Goal: Information Seeking & Learning: Learn about a topic

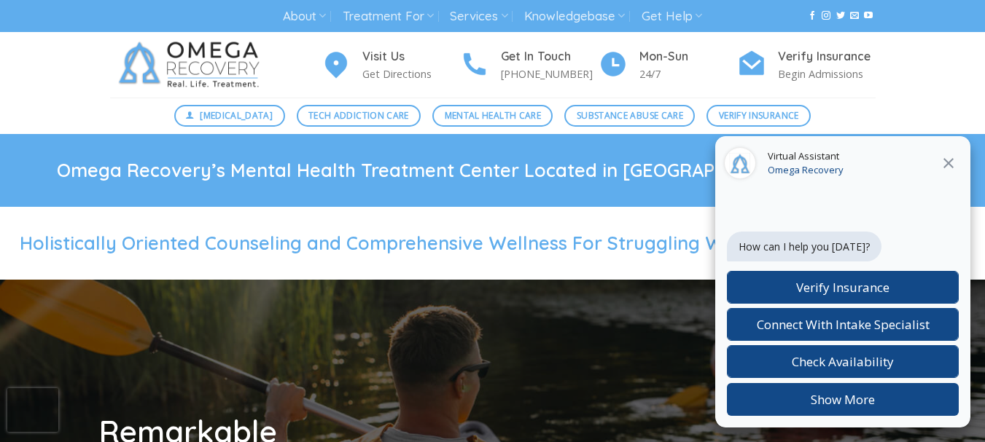
click at [949, 161] on icon at bounding box center [947, 162] width 17 height 17
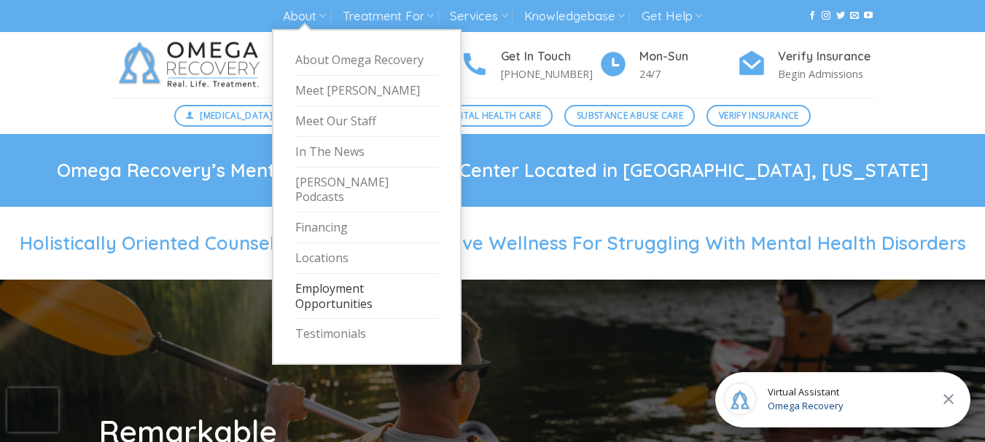
click at [329, 281] on link "Employment Opportunities" at bounding box center [366, 297] width 143 height 46
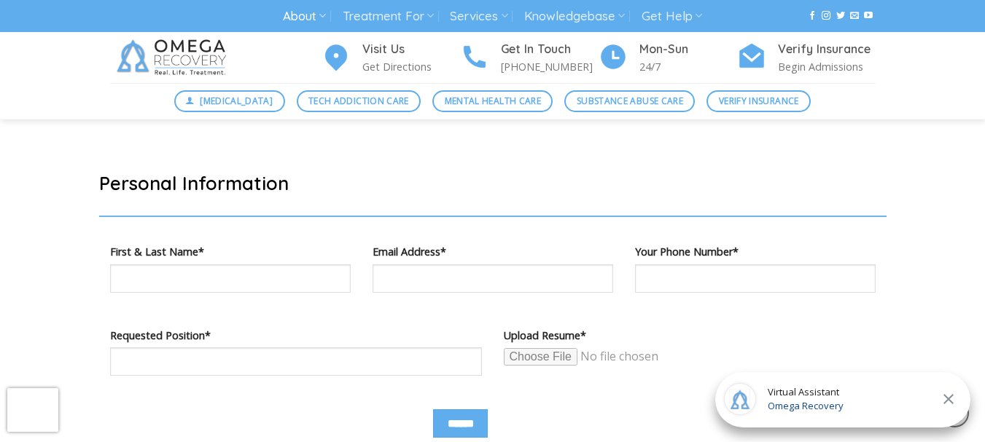
scroll to position [797, 0]
click at [399, 366] on input "Contact form" at bounding box center [296, 361] width 372 height 28
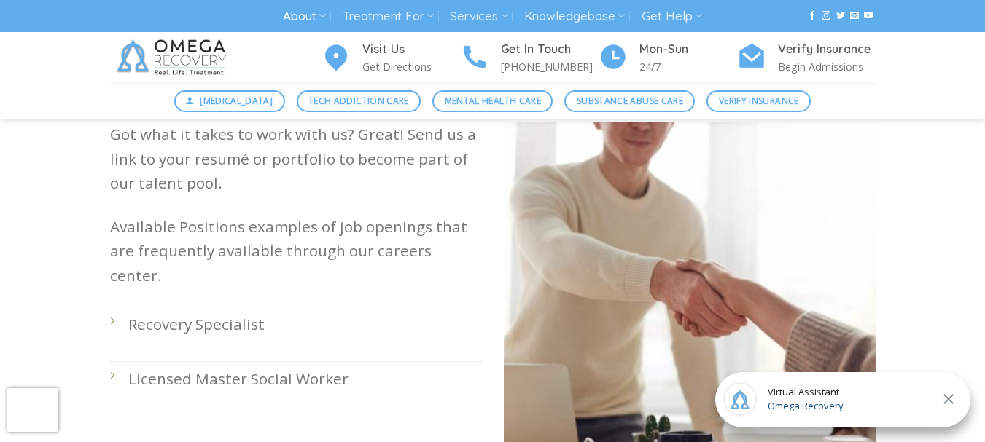
scroll to position [416, 0]
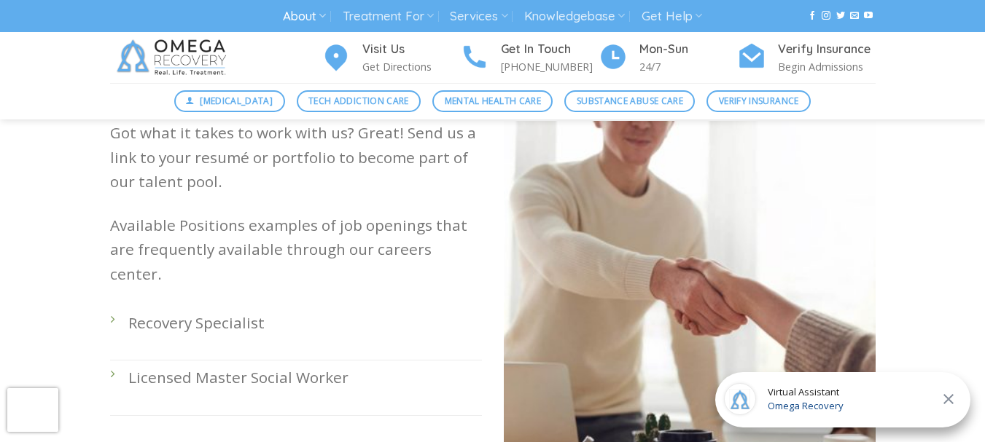
click at [114, 306] on li "Recovery Specialist" at bounding box center [296, 333] width 372 height 55
click at [187, 311] on p "Recovery Specialist" at bounding box center [304, 323] width 353 height 24
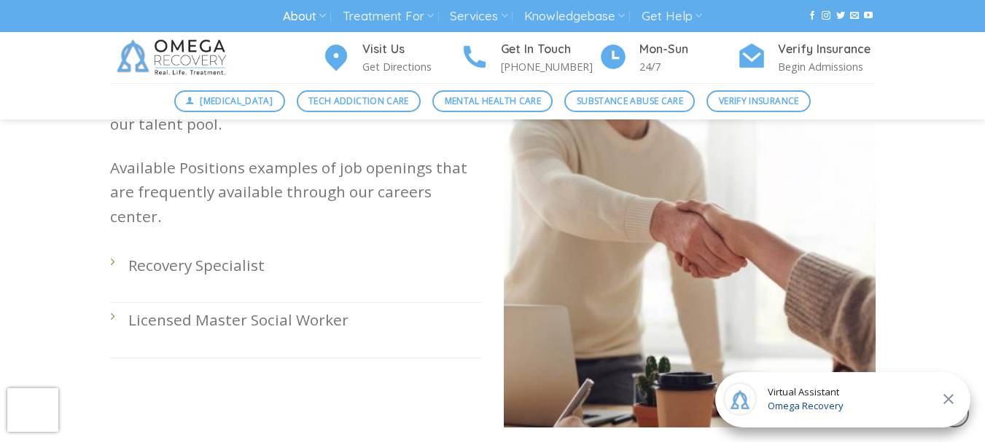
click at [187, 308] on p "Licensed Master Social Worker" at bounding box center [304, 320] width 353 height 24
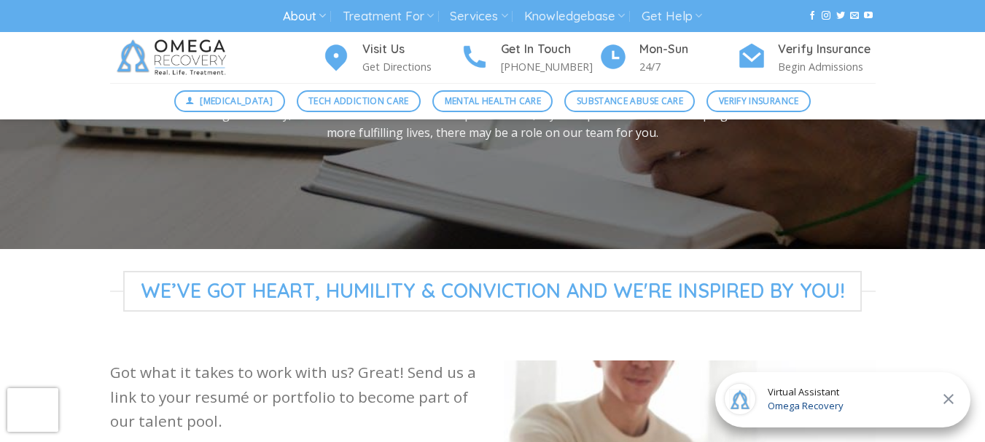
scroll to position [0, 0]
